Goal: Transaction & Acquisition: Obtain resource

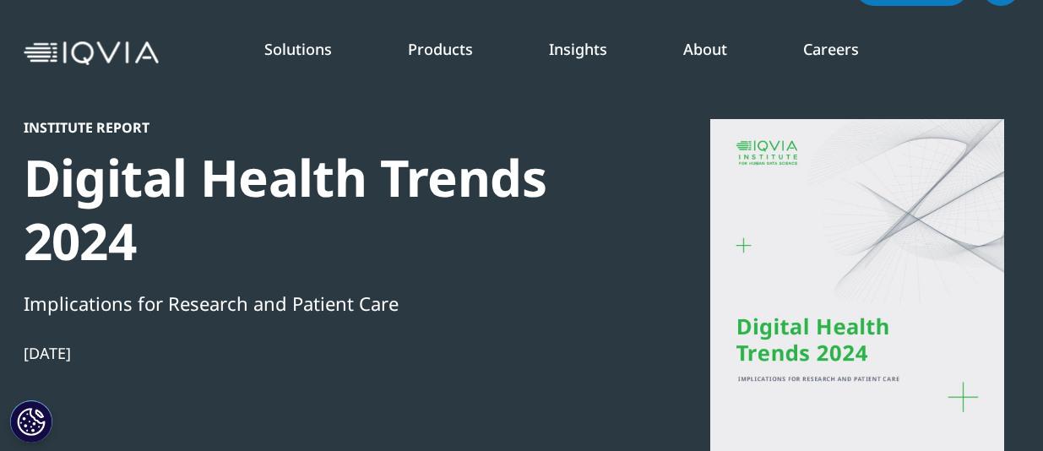
scroll to position [46, 0]
click at [793, 279] on div at bounding box center [857, 308] width 326 height 380
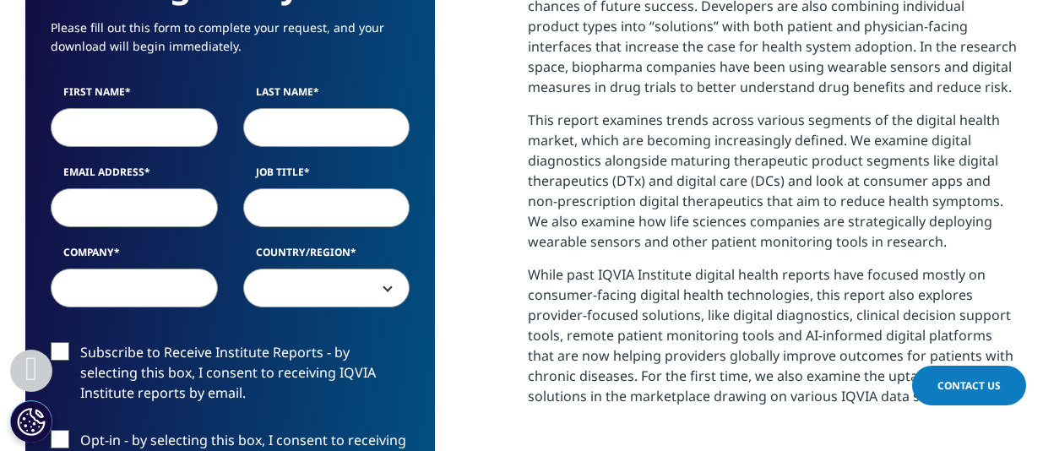
click at [158, 122] on input "First Name" at bounding box center [134, 127] width 167 height 39
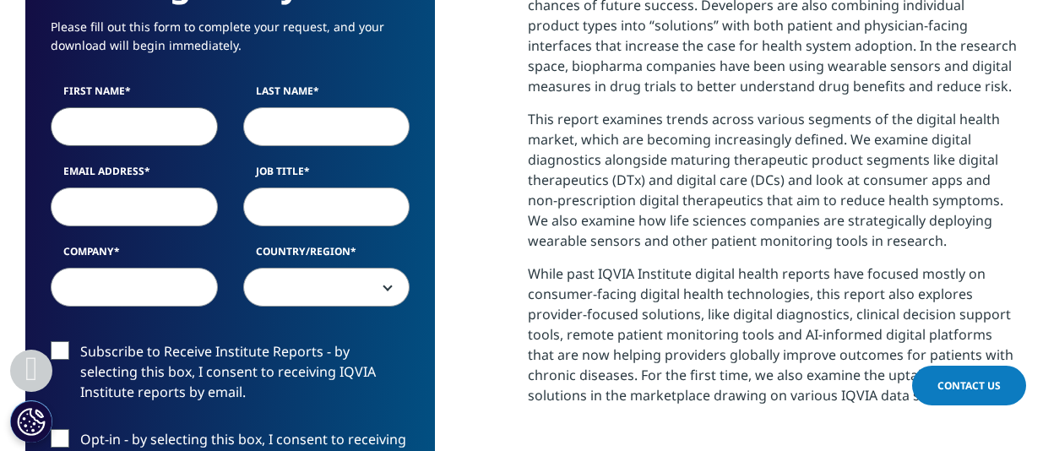
scroll to position [884, 0]
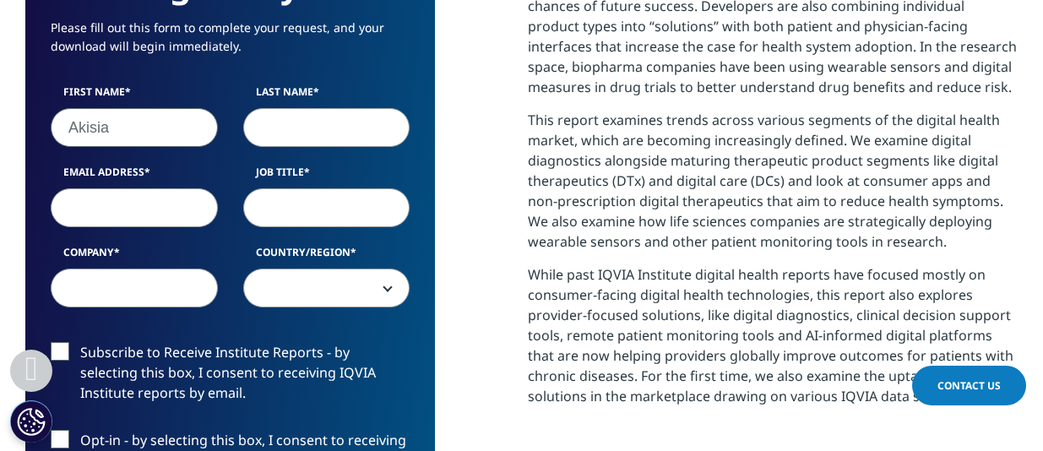
type input "Akisia"
type input "[PERSON_NAME]"
type input "[EMAIL_ADDRESS][PERSON_NAME][DOMAIN_NAME]"
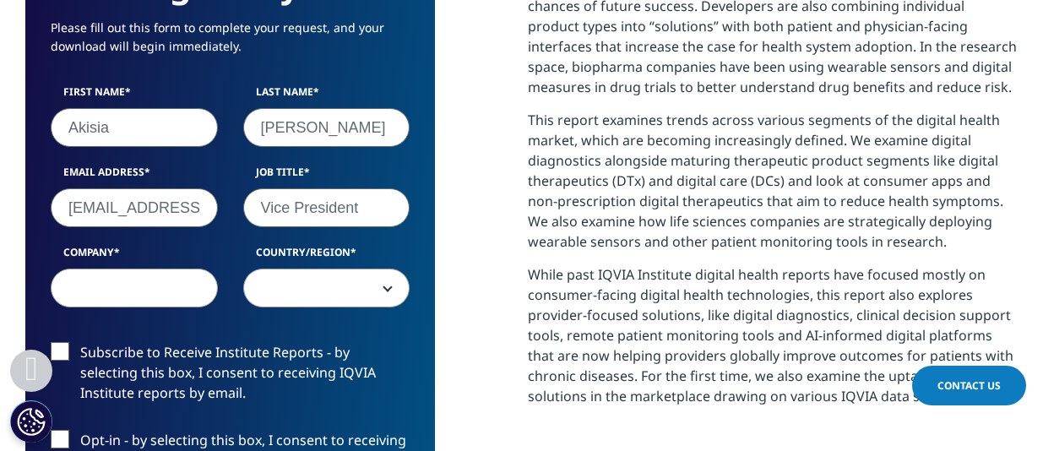
type input "Vice President"
type input "O"
type input "Propeller Communications"
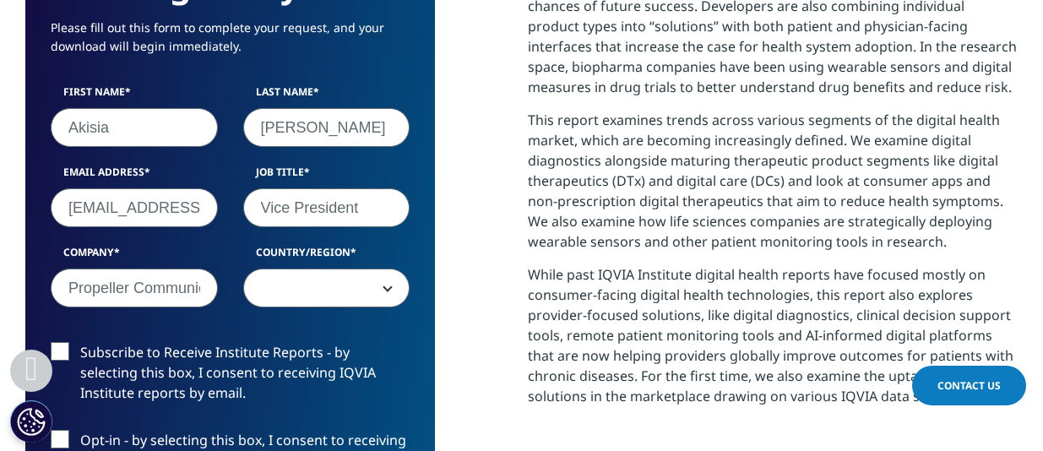
click at [371, 290] on span at bounding box center [326, 288] width 165 height 39
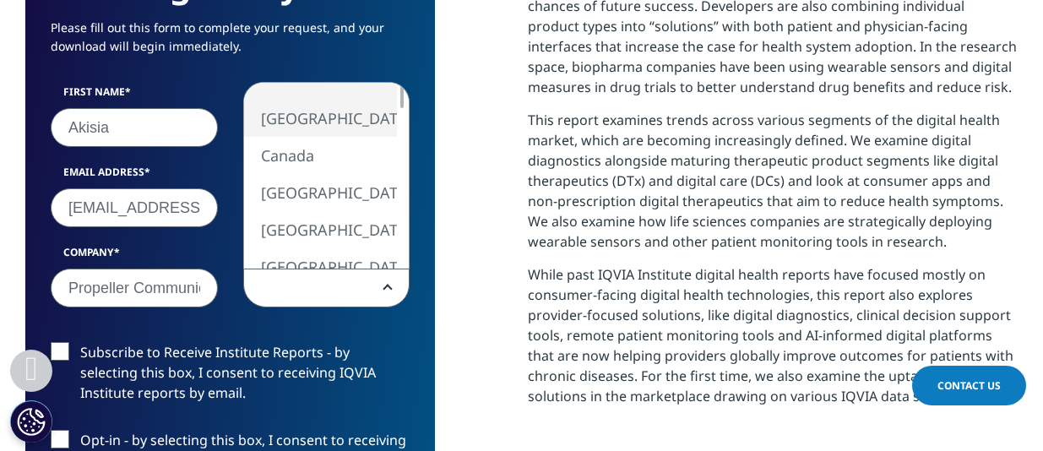
select select "[GEOGRAPHIC_DATA]"
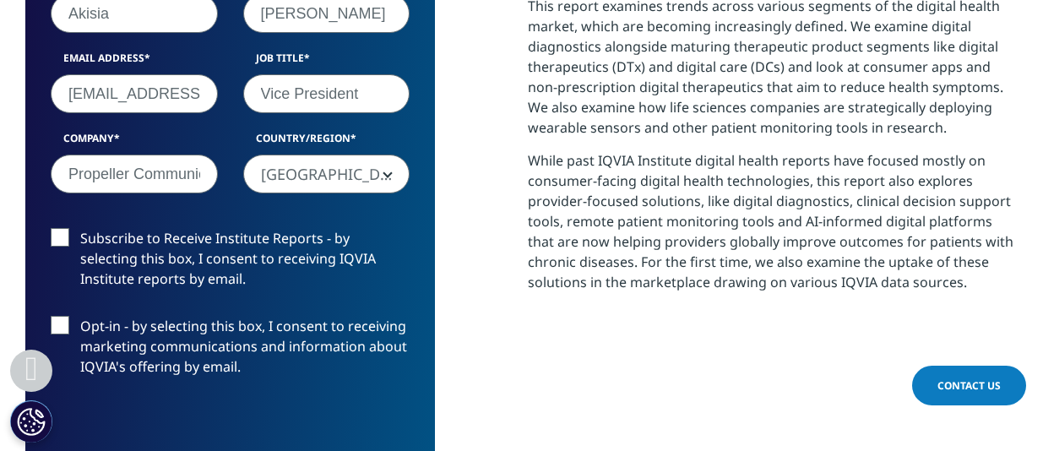
scroll to position [999, 0]
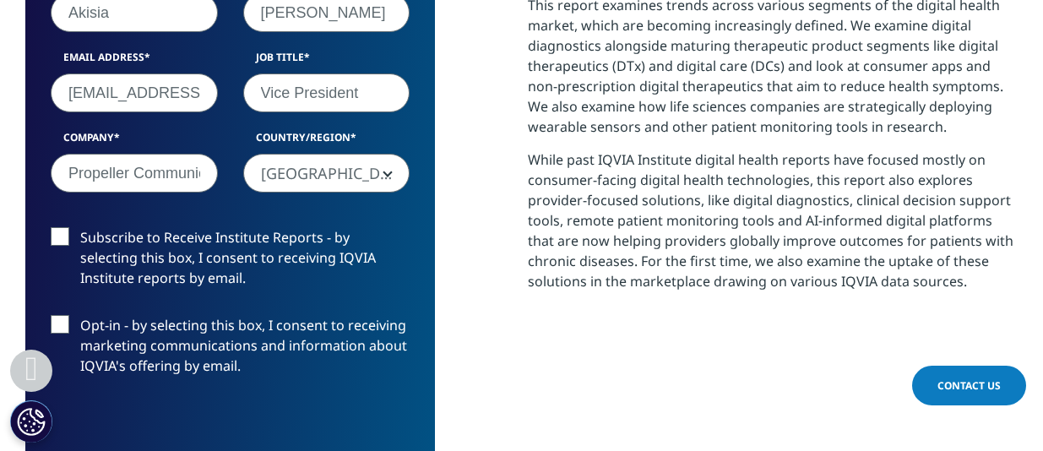
click at [62, 235] on label "Subscribe to Receive Institute Reports - by selecting this box, I consent to re…" at bounding box center [230, 262] width 359 height 70
click at [80, 227] on input "Subscribe to Receive Institute Reports - by selecting this box, I consent to re…" at bounding box center [80, 227] width 0 height 0
click at [62, 323] on label "Opt-in - by selecting this box, I consent to receiving marketing communications…" at bounding box center [230, 350] width 359 height 70
click at [80, 315] on input "Opt-in - by selecting this box, I consent to receiving marketing communications…" at bounding box center [80, 315] width 0 height 0
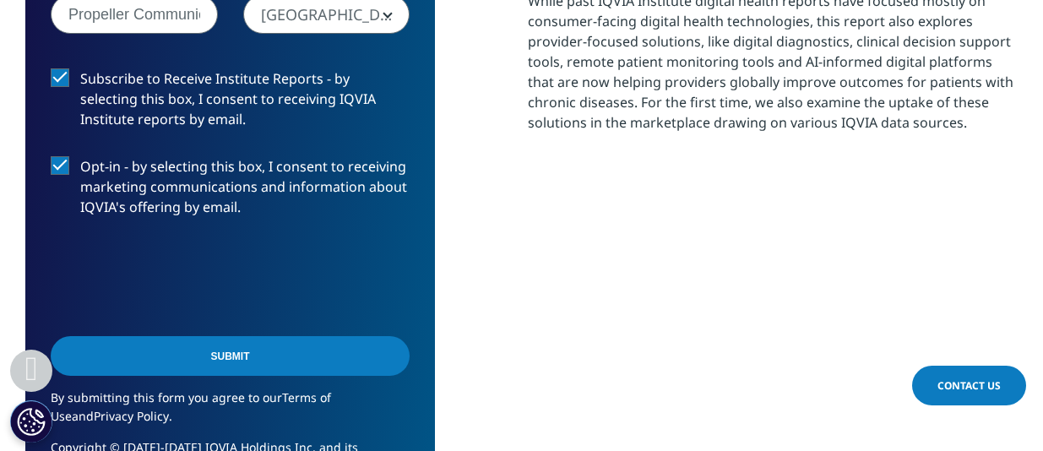
scroll to position [1217, 0]
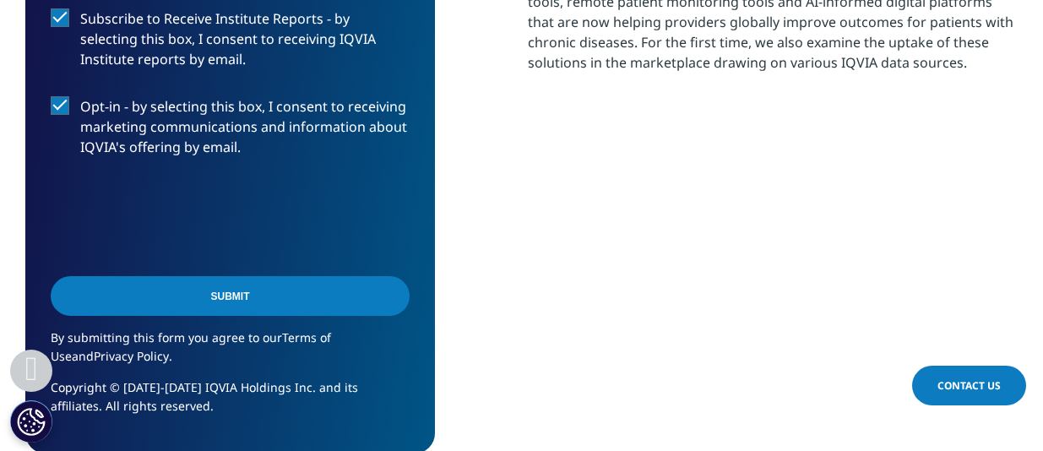
click at [253, 287] on input "Submit" at bounding box center [230, 296] width 359 height 40
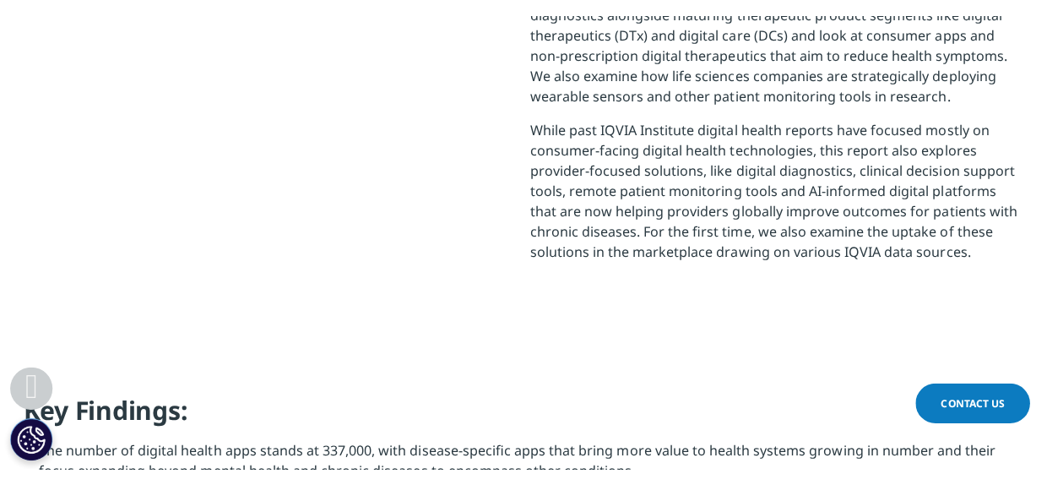
scroll to position [607, 992]
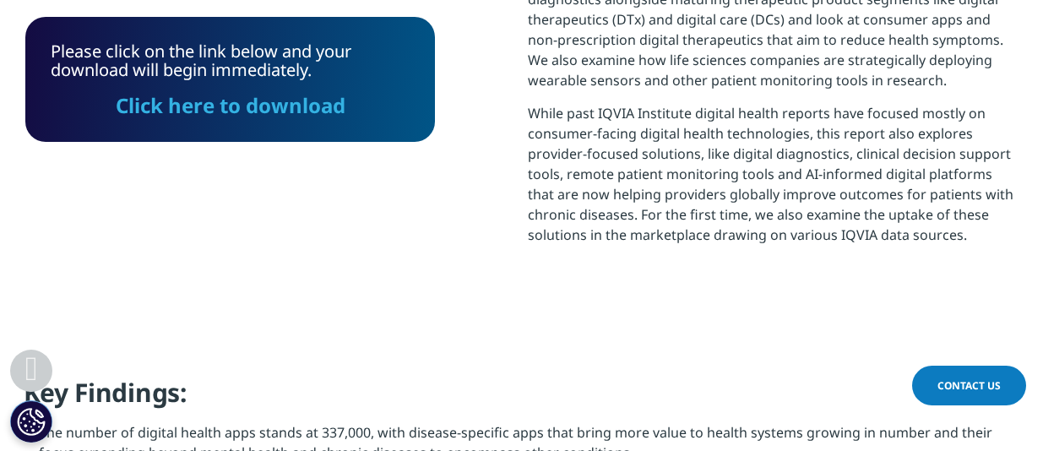
click at [233, 102] on link "Click here to download" at bounding box center [231, 105] width 230 height 28
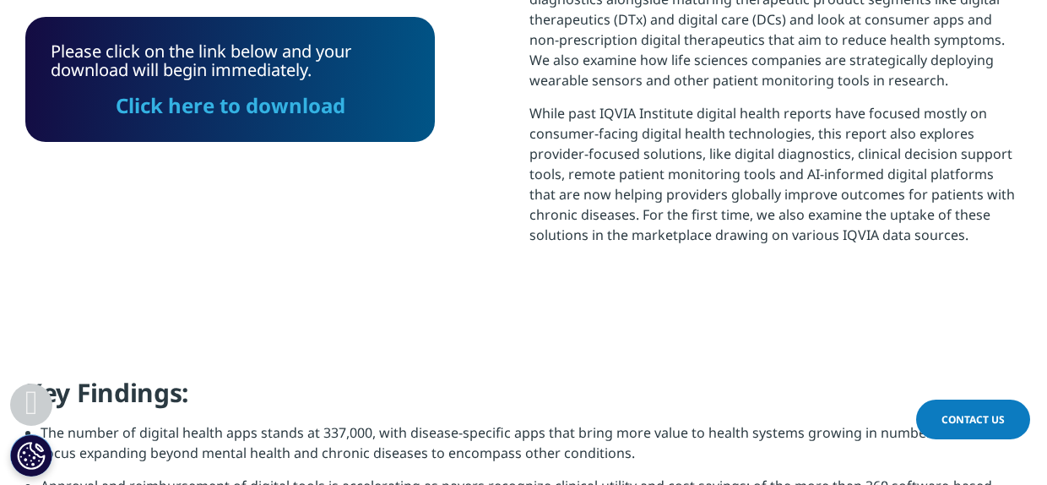
scroll to position [607, 996]
